Goal: Task Accomplishment & Management: Complete application form

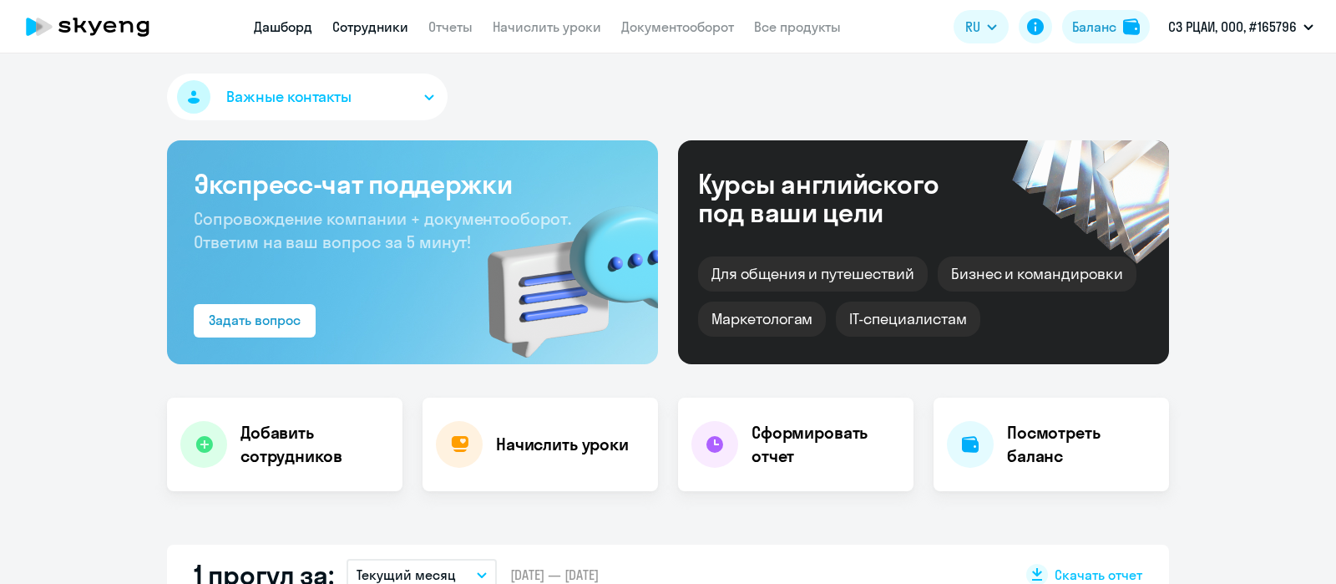
click at [357, 26] on link "Сотрудники" at bounding box center [370, 26] width 76 height 17
select select "30"
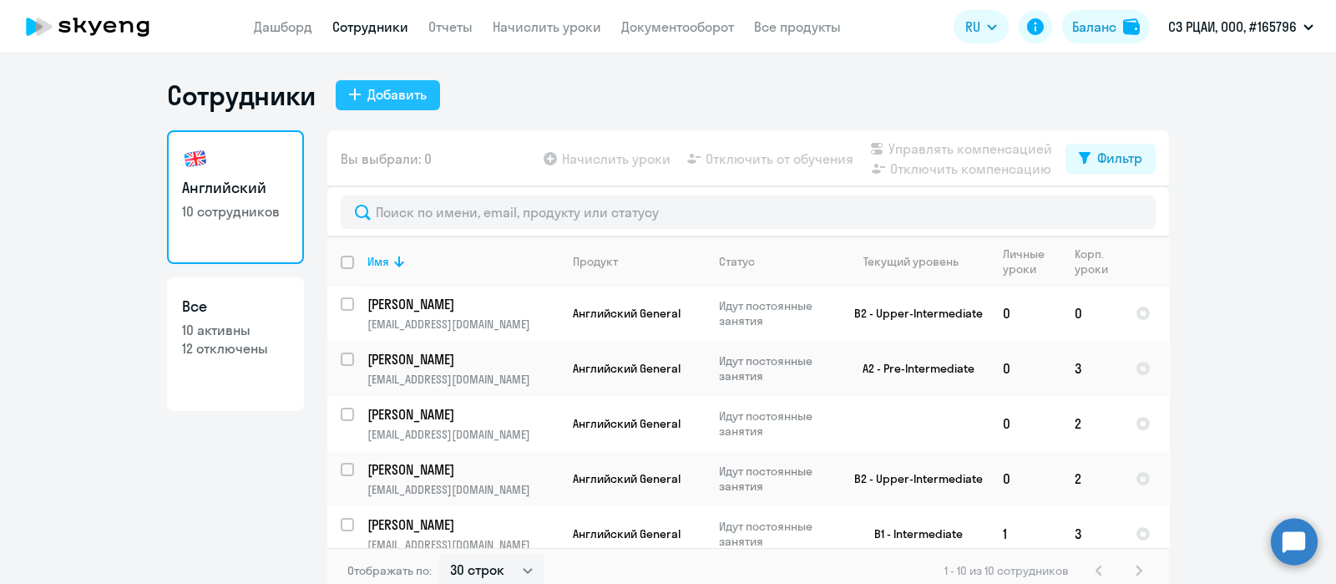
click at [397, 92] on div "Добавить" at bounding box center [396, 94] width 59 height 20
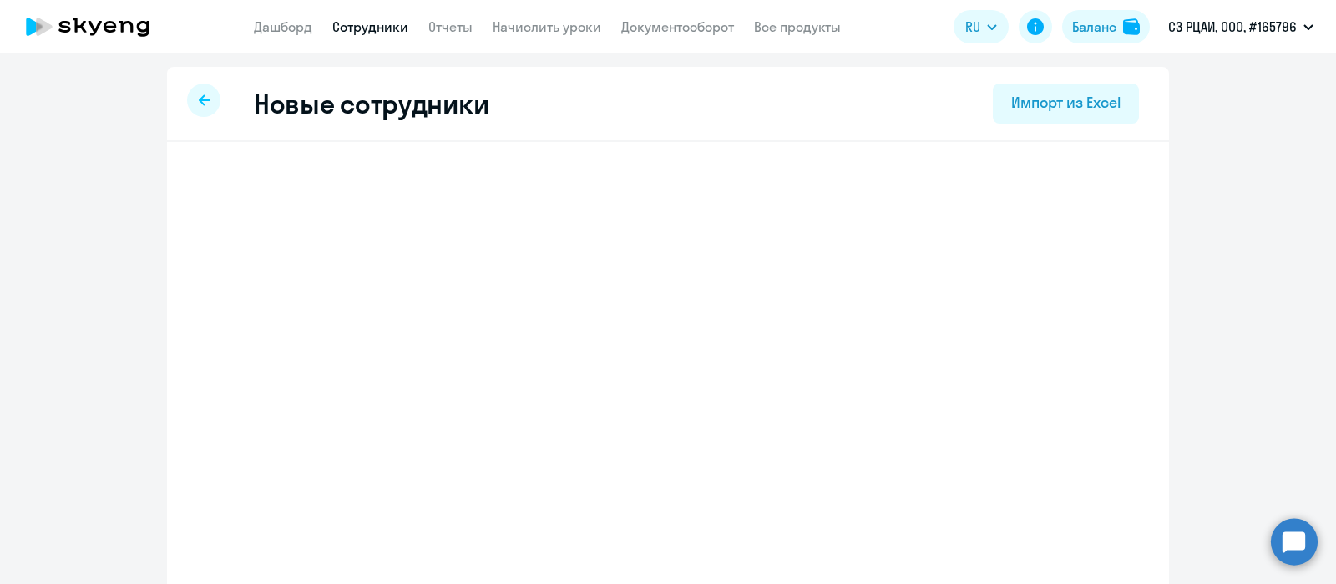
select select "english_adult_not_native_speaker"
select select "3"
